Goal: Task Accomplishment & Management: Use online tool/utility

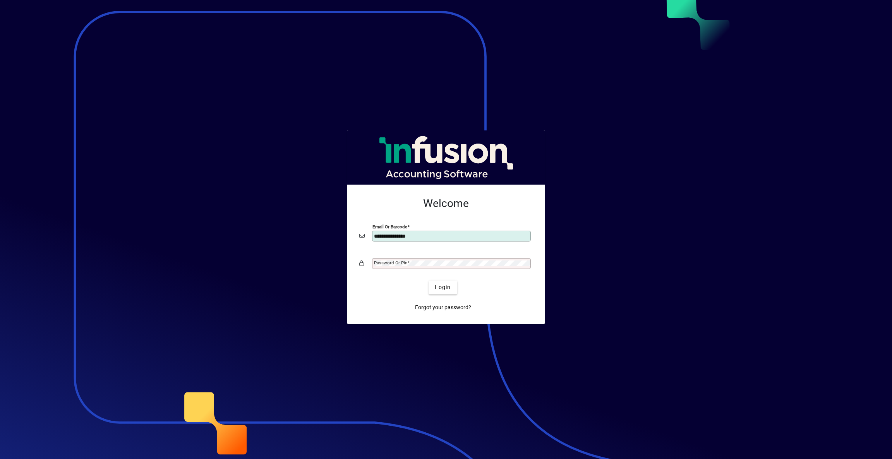
type input "**********"
click at [437, 286] on span "Login" at bounding box center [443, 287] width 16 height 8
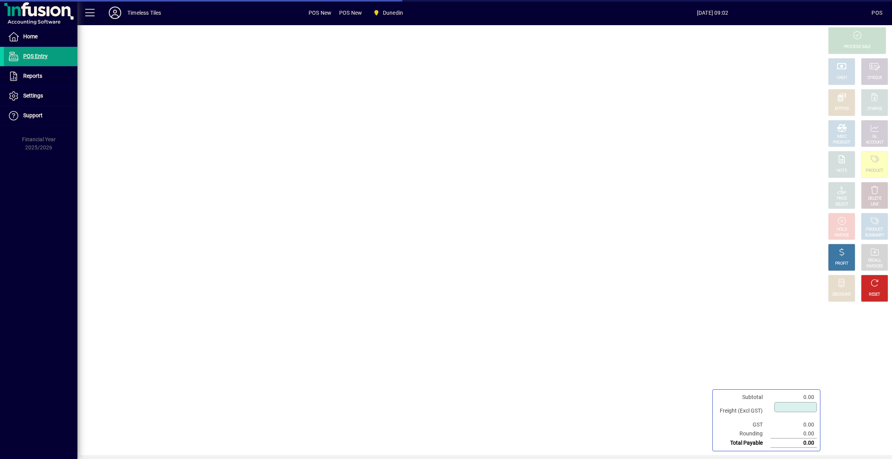
type input "****"
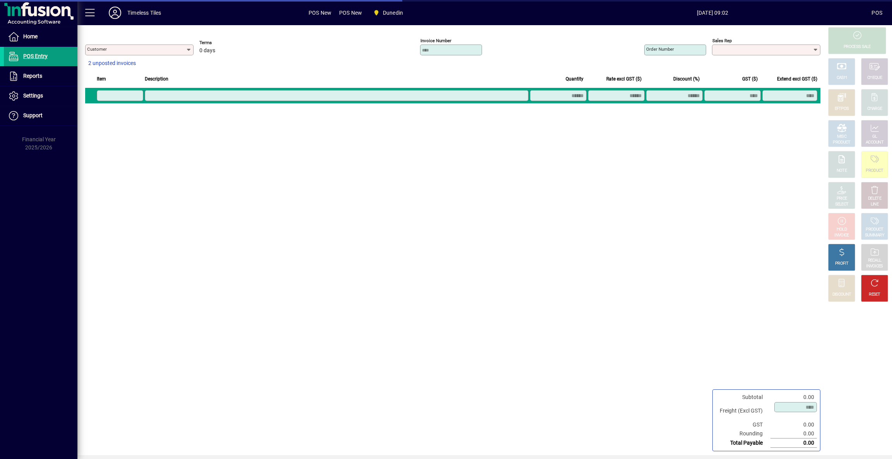
type input "**********"
